Goal: Task Accomplishment & Management: Use online tool/utility

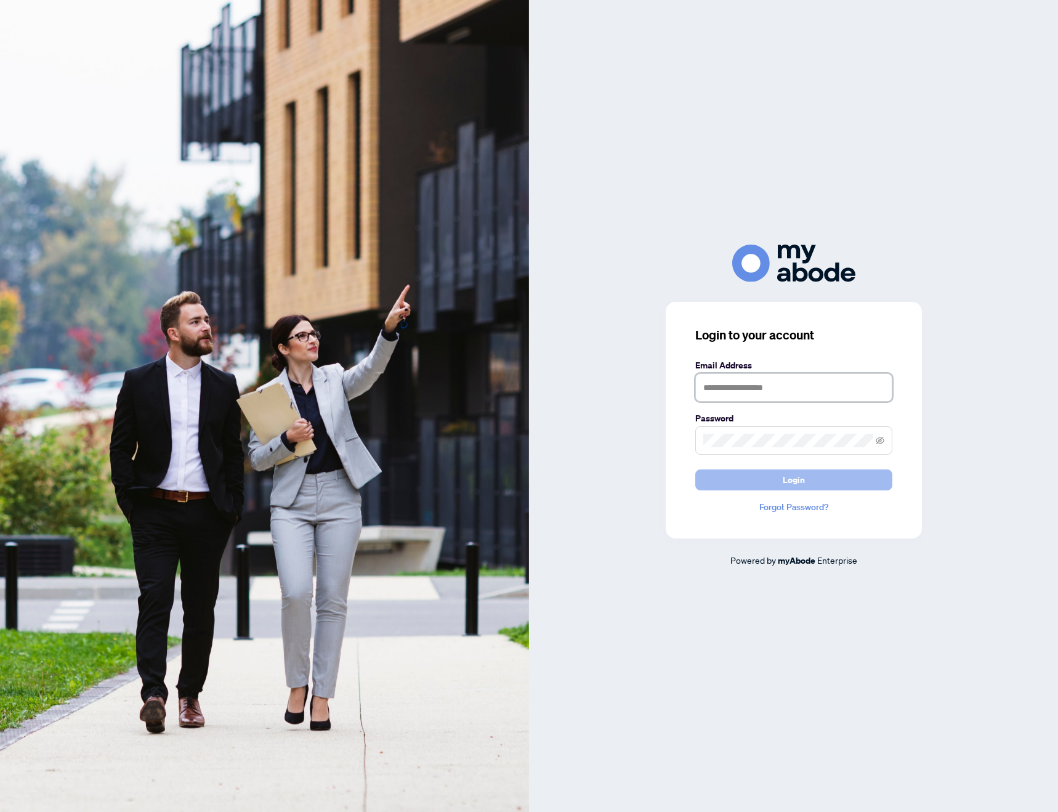
type input "**********"
click at [735, 478] on button "Login" at bounding box center [793, 479] width 197 height 21
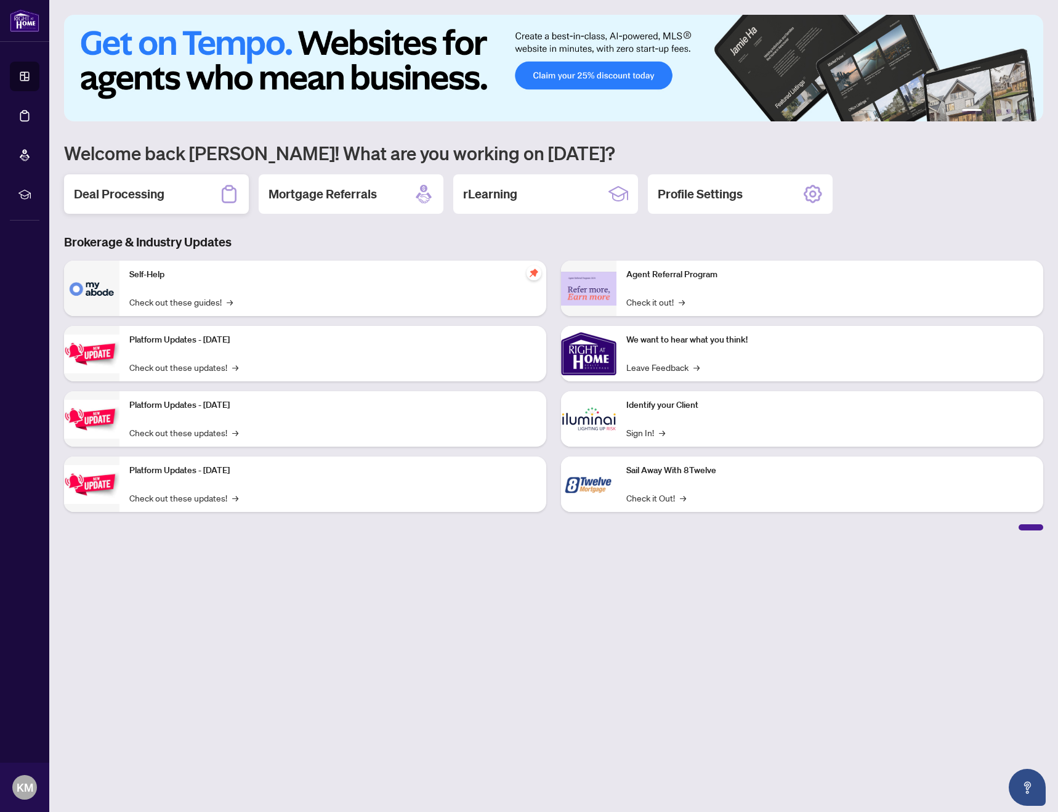
click at [174, 195] on div "Deal Processing" at bounding box center [156, 193] width 185 height 39
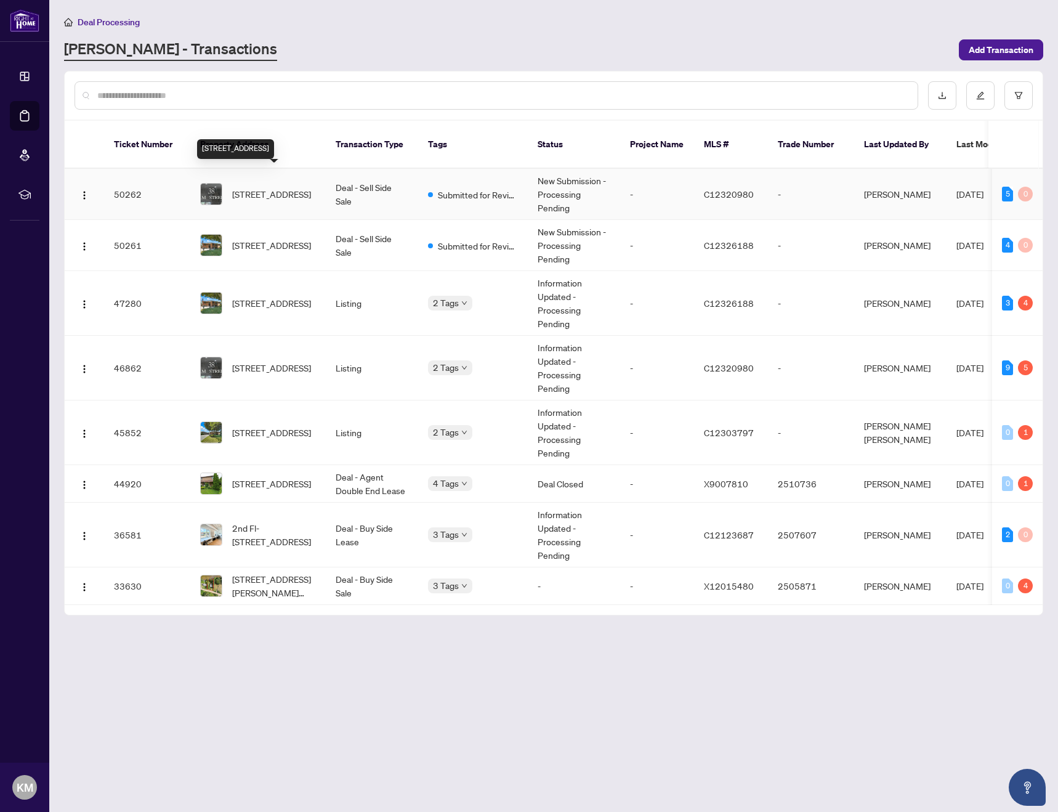
click at [278, 187] on span "1803-38 Elm St, Toronto, Ontario M5G 2K5, Canada" at bounding box center [271, 194] width 79 height 14
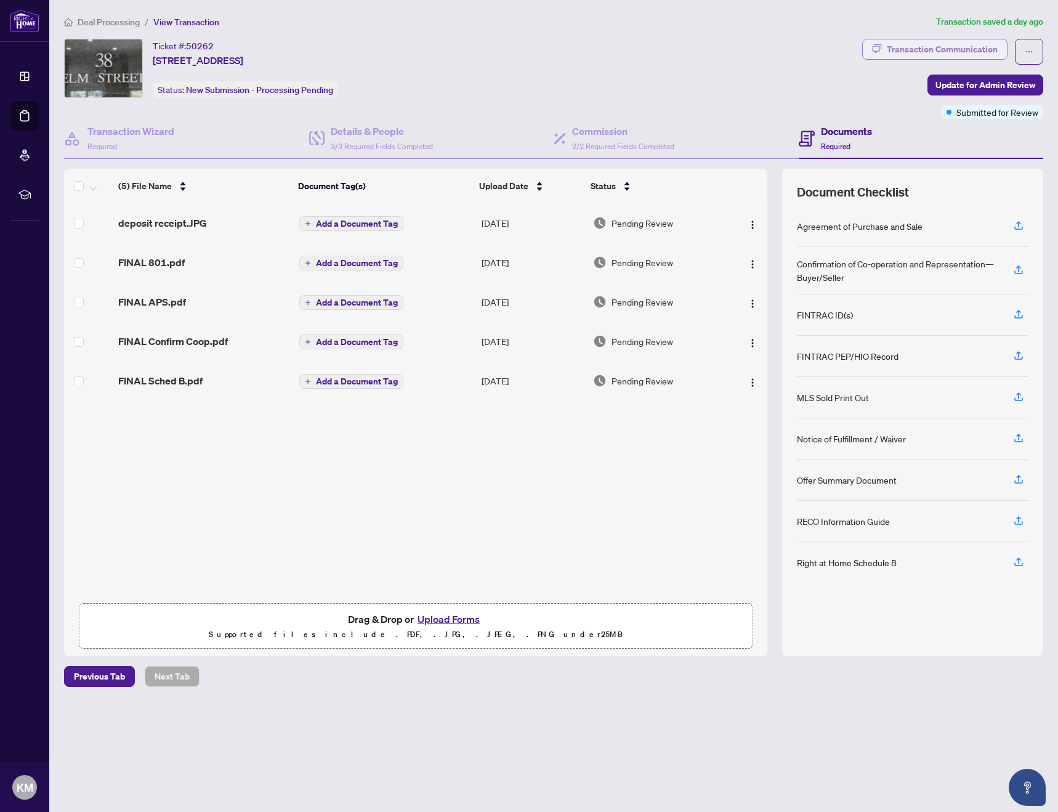
click at [930, 44] on div "Transaction Communication" at bounding box center [942, 49] width 111 height 20
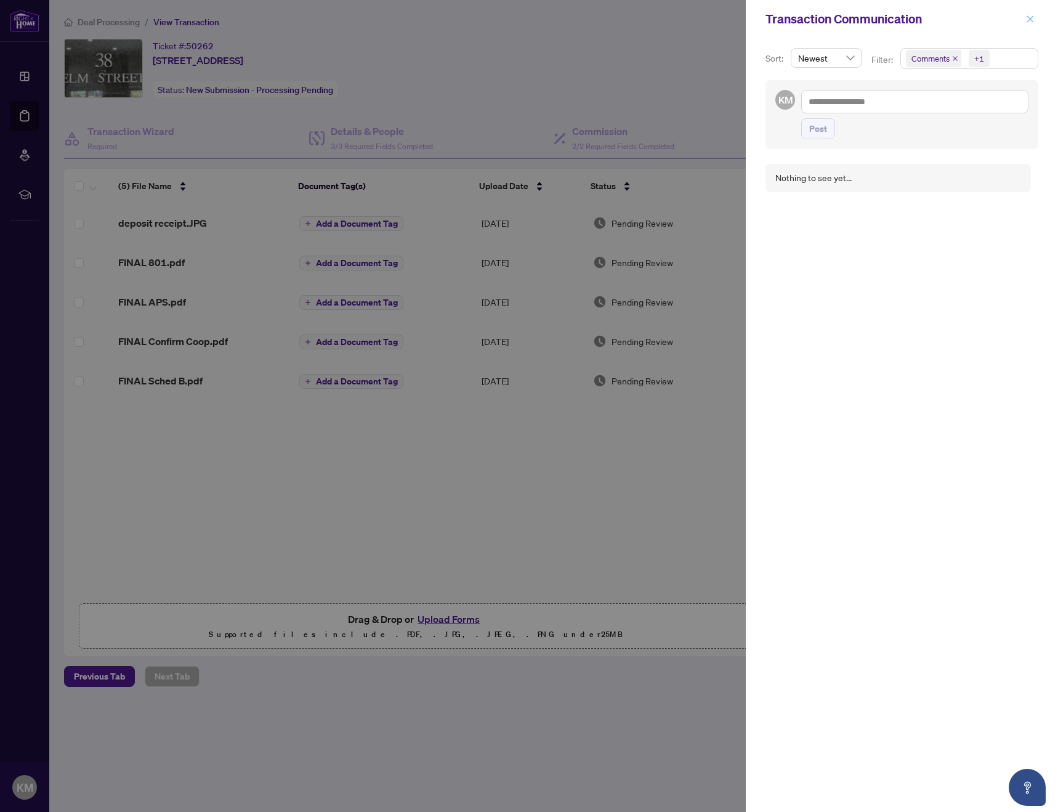
click at [1031, 18] on icon "close" at bounding box center [1030, 18] width 7 height 7
